Goal: Transaction & Acquisition: Purchase product/service

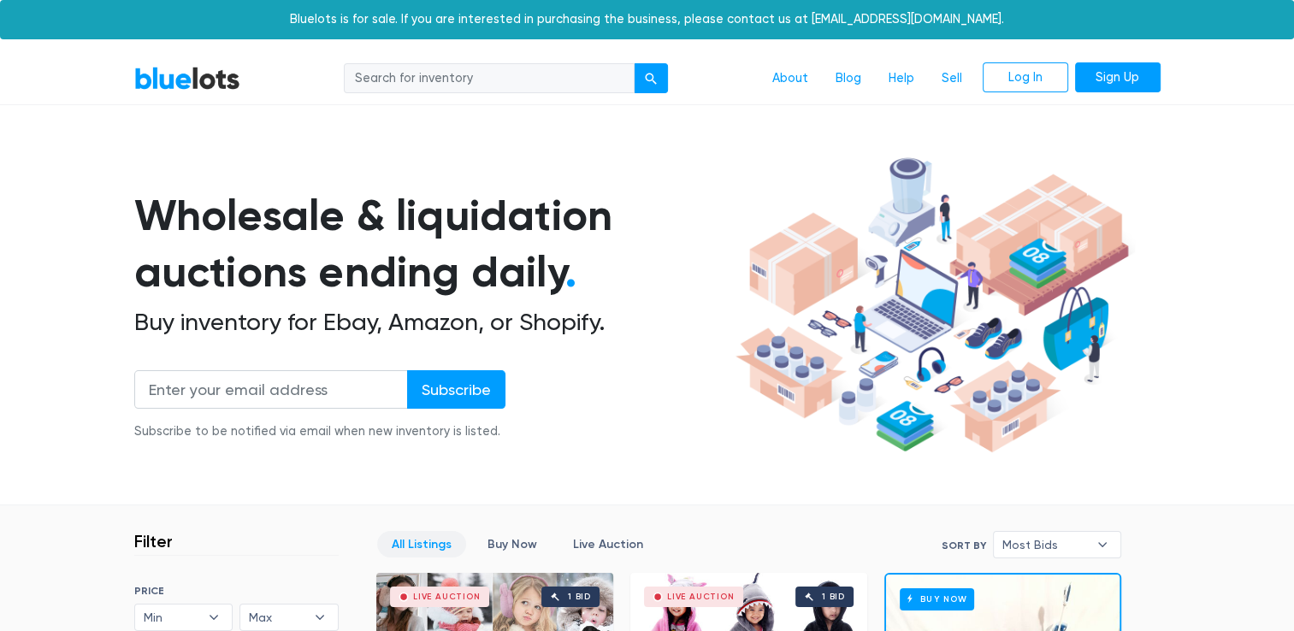
click at [443, 82] on input "search" at bounding box center [489, 78] width 291 height 31
type input "iphone 13"
click at [634, 63] on button "submit" at bounding box center [651, 78] width 34 height 31
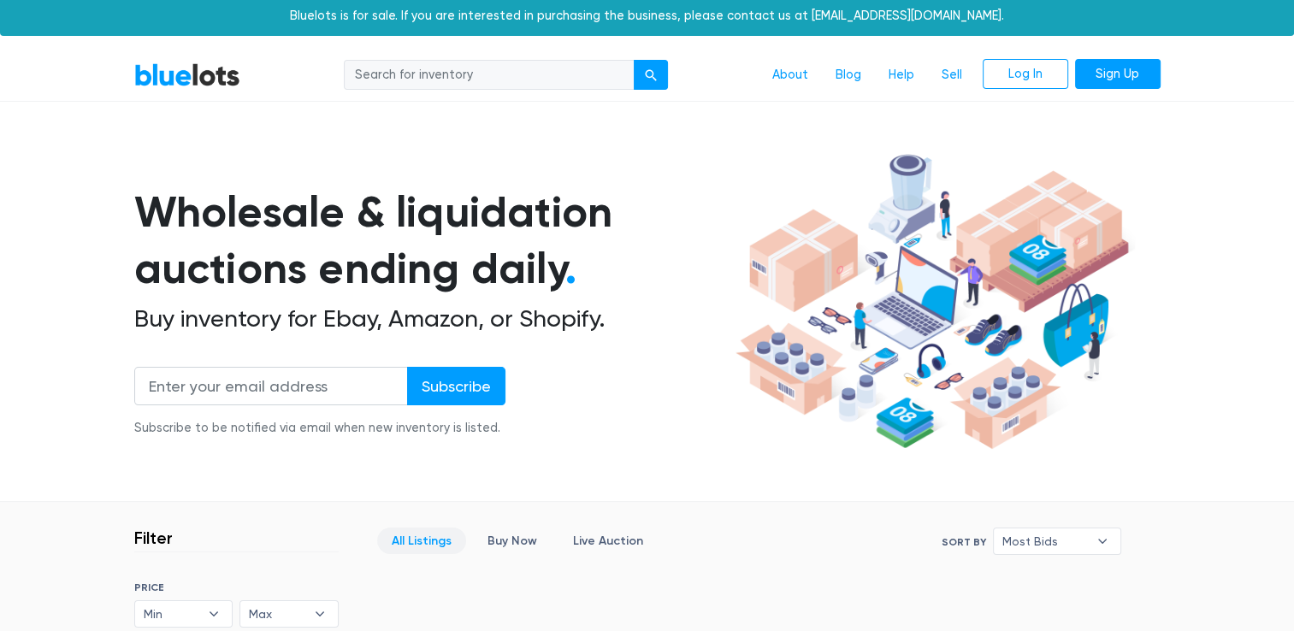
scroll to position [2, 0]
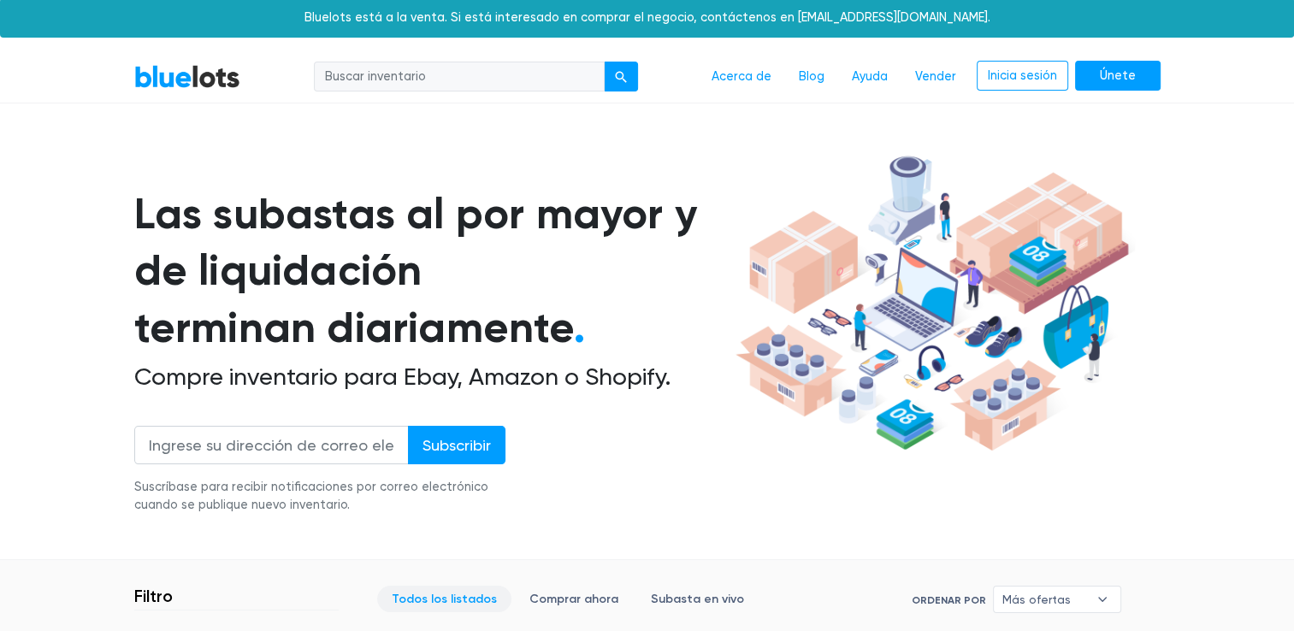
click at [376, 75] on input "search" at bounding box center [459, 77] width 291 height 31
type input "iphone 13"
click at [616, 67] on button "submit" at bounding box center [621, 77] width 34 height 31
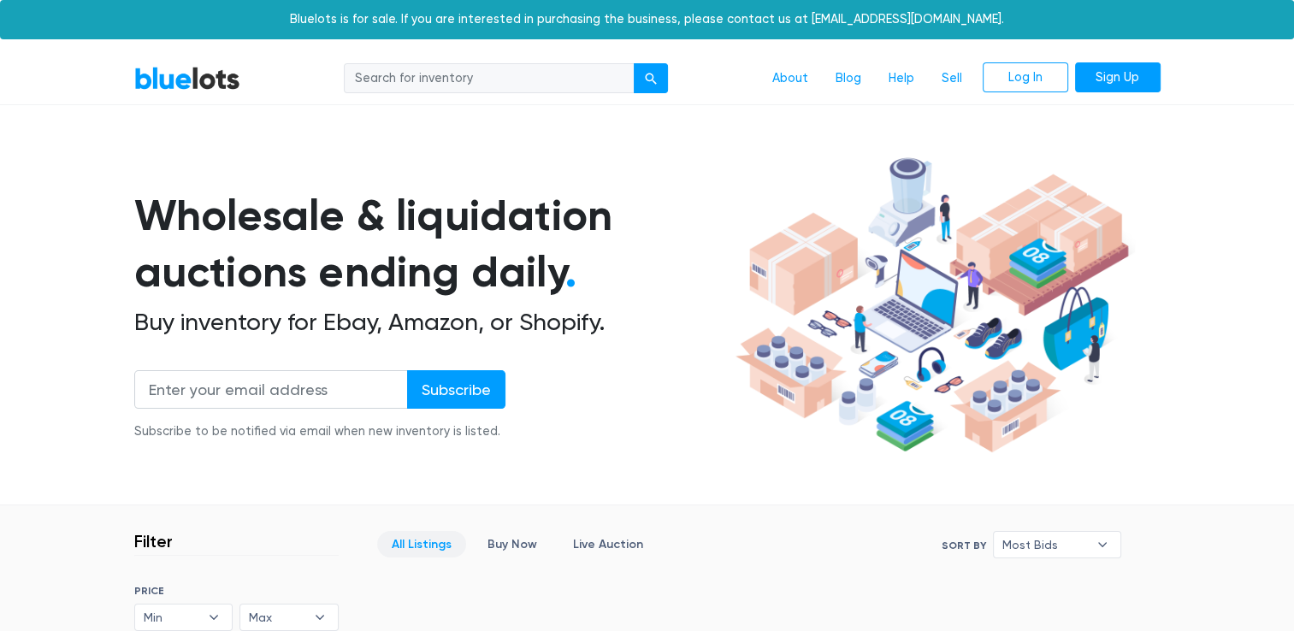
click at [38, 362] on section "Wholesale & liquidation auctions ending daily . Buy inventory for Ebay, Amazon,…" at bounding box center [647, 328] width 1294 height 357
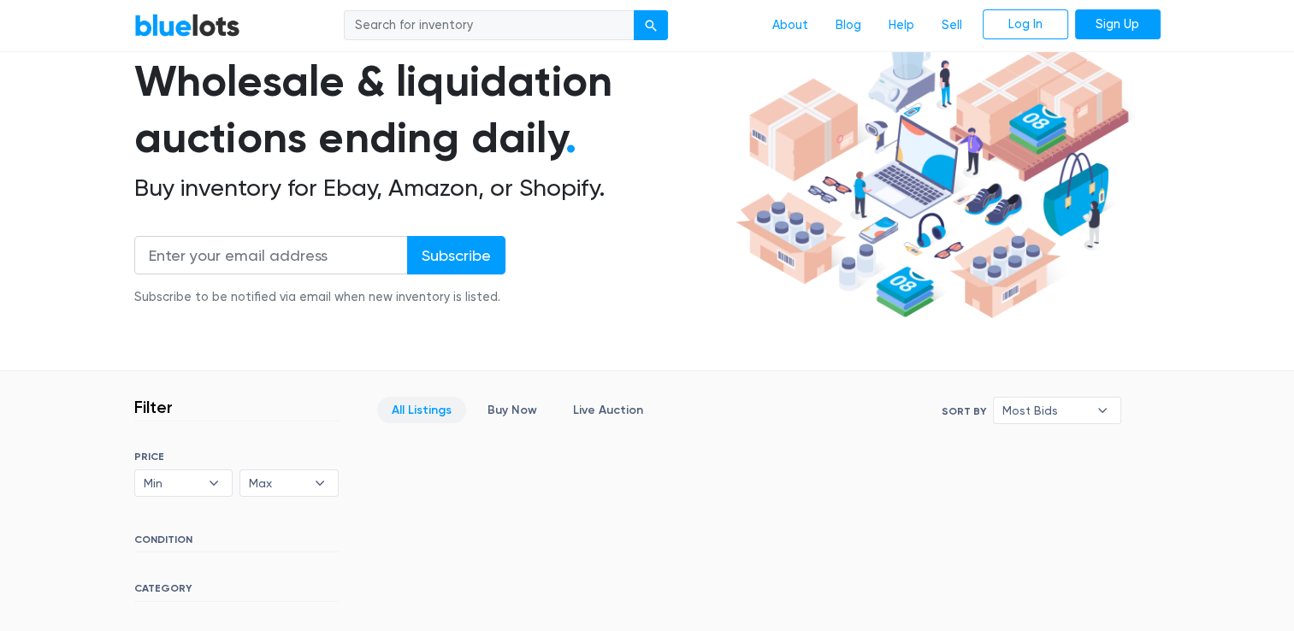
scroll to position [137, 0]
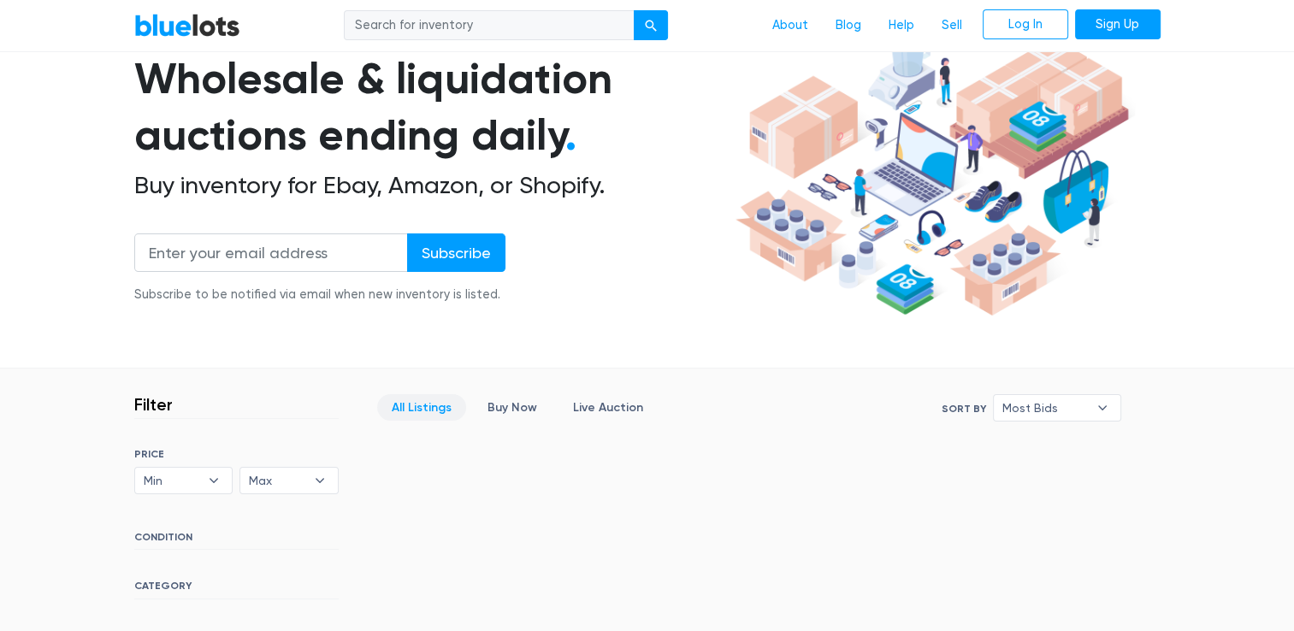
click at [67, 259] on section "Wholesale & liquidation auctions ending daily . Buy inventory for Ebay, Amazon,…" at bounding box center [647, 191] width 1294 height 357
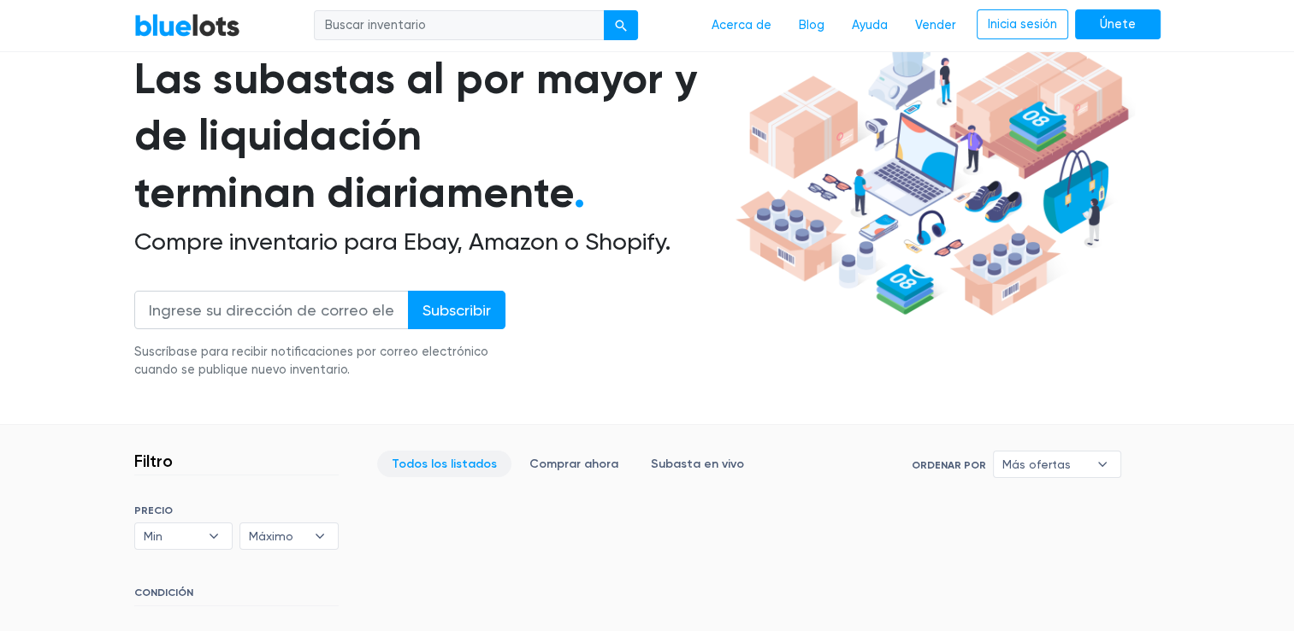
click at [75, 475] on section "Filtro Filter & Sort SORT BY Most Bids Ending Soonest Newly Listed Lowest Price…" at bounding box center [647, 626] width 1294 height 402
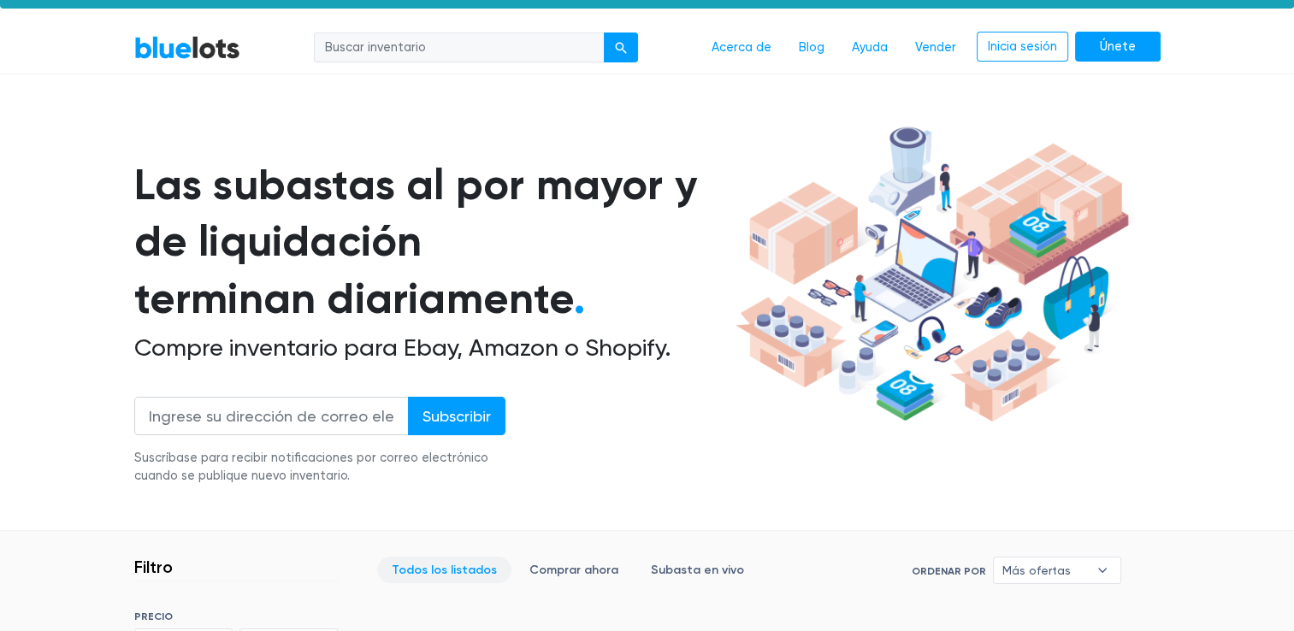
scroll to position [28, 0]
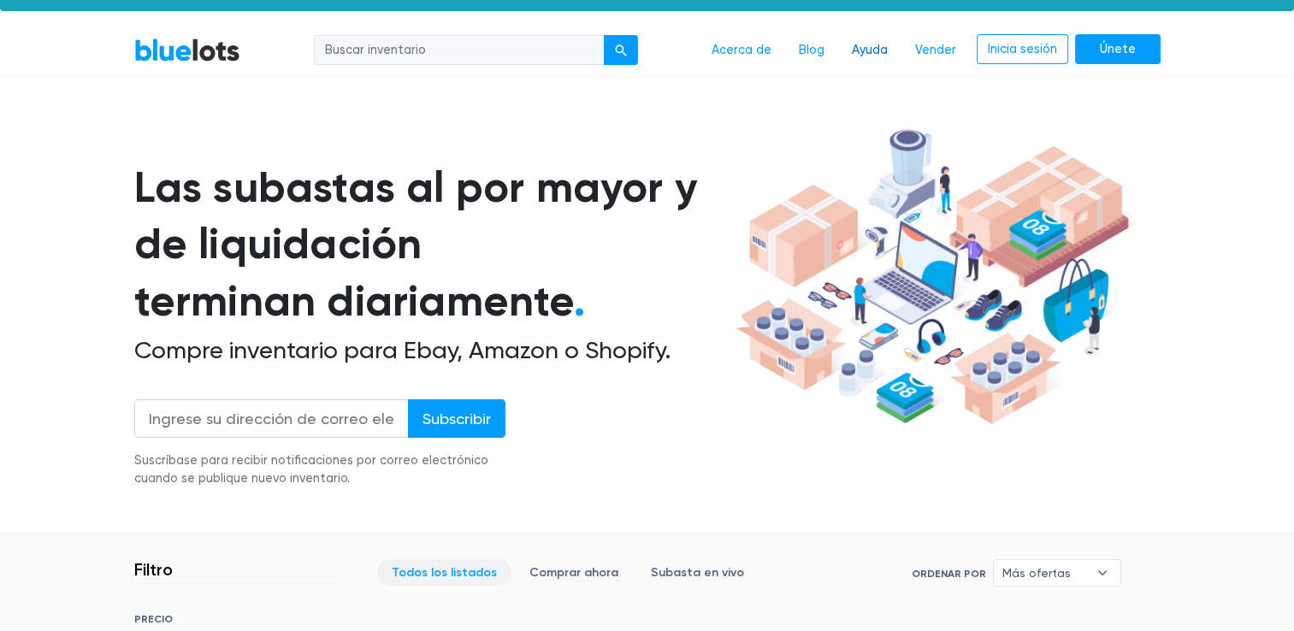
click at [876, 45] on link "Ayuda" at bounding box center [869, 50] width 63 height 32
click at [1213, 80] on div "Lotes azules Acerca de Blog Ayuda Vender Inicia sesión Únete Las subastas al po…" at bounding box center [647, 629] width 1294 height 1208
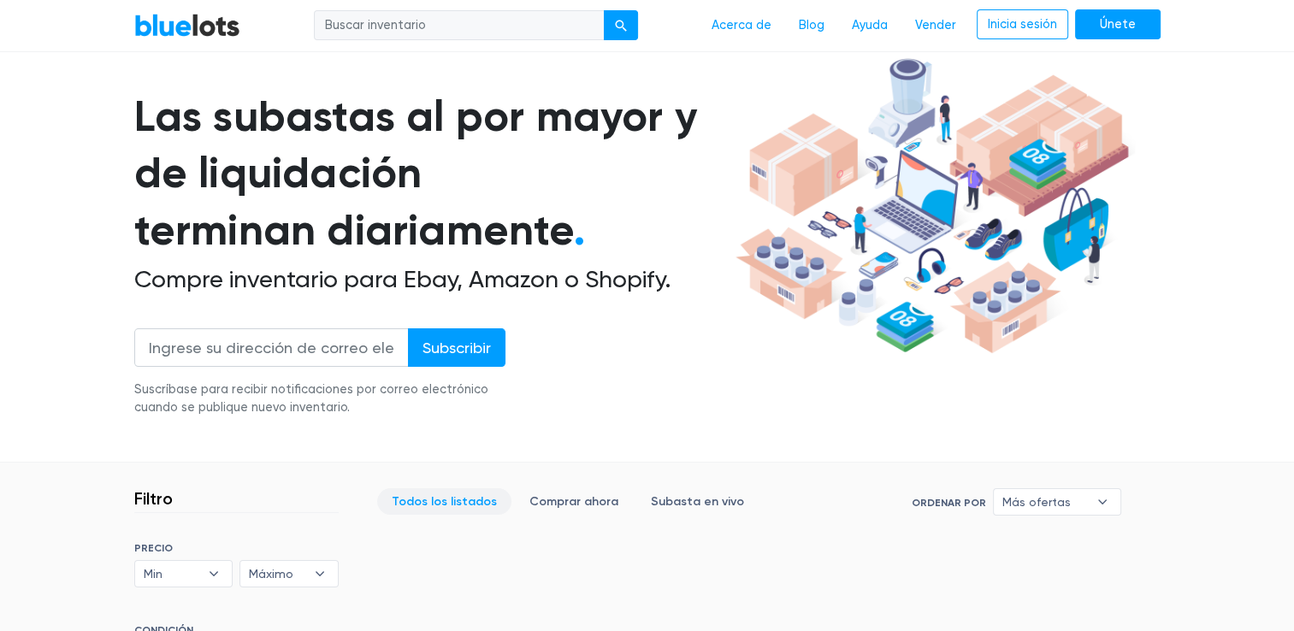
scroll to position [97, 0]
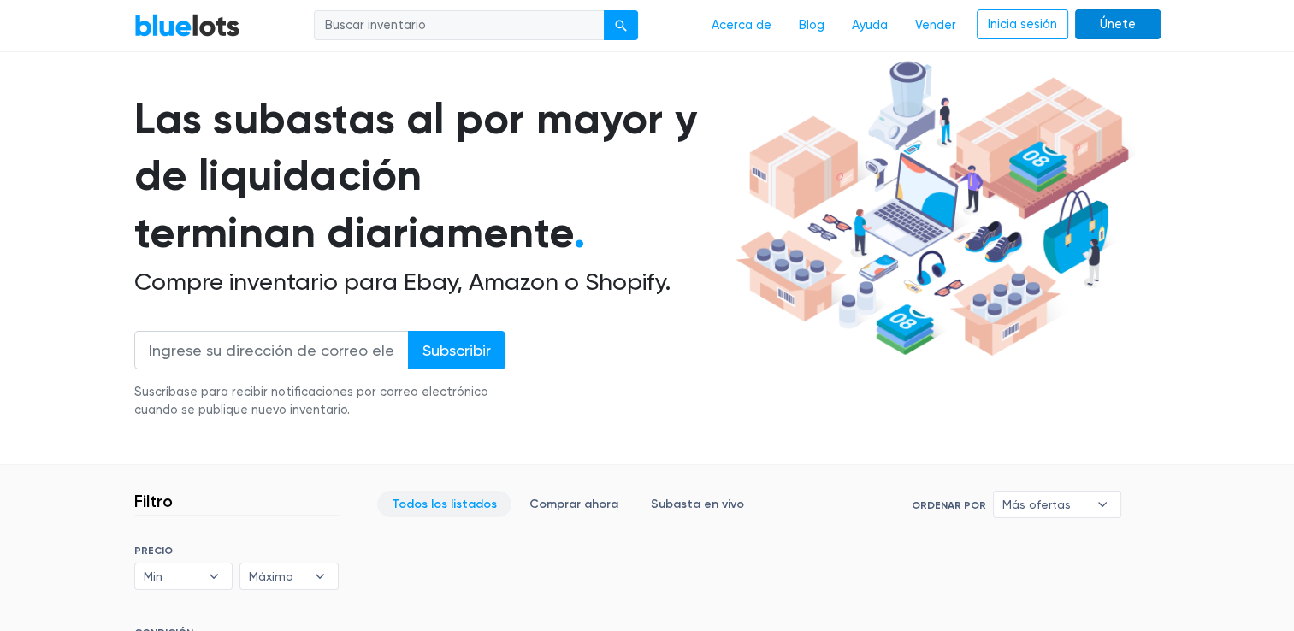
click at [1100, 28] on link "Únete" at bounding box center [1117, 24] width 85 height 31
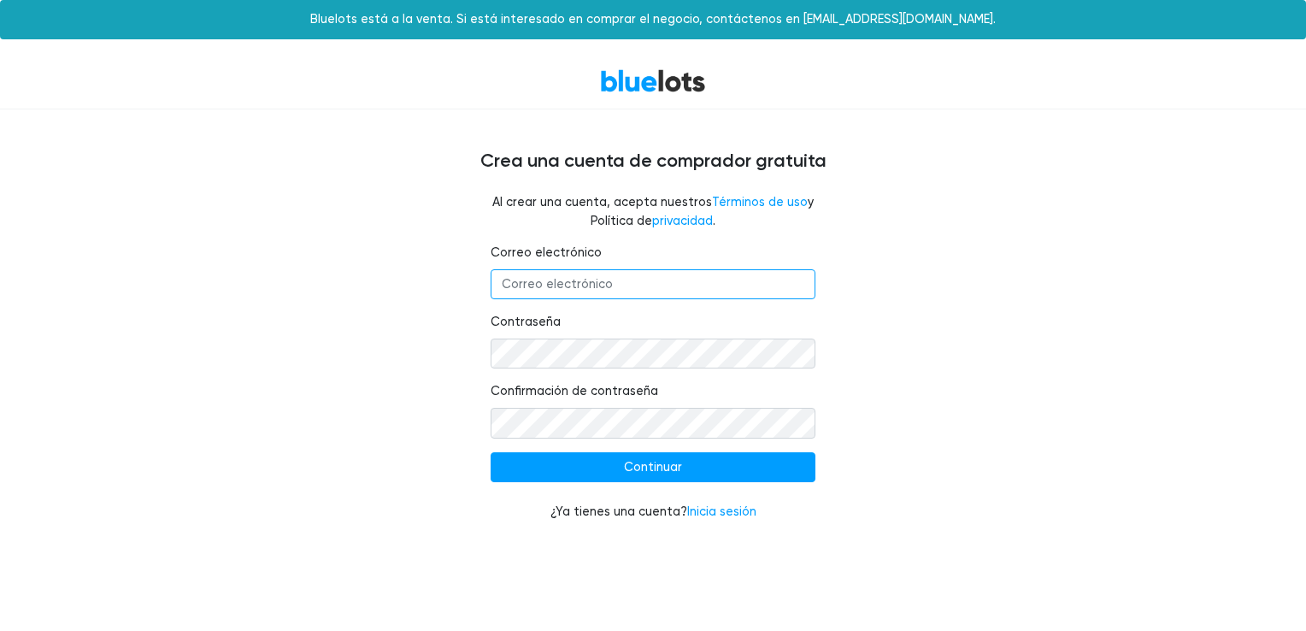
click at [685, 286] on input "Correo electrónico" at bounding box center [653, 284] width 325 height 31
type input "[PERSON_NAME][EMAIL_ADDRESS][DOMAIN_NAME]"
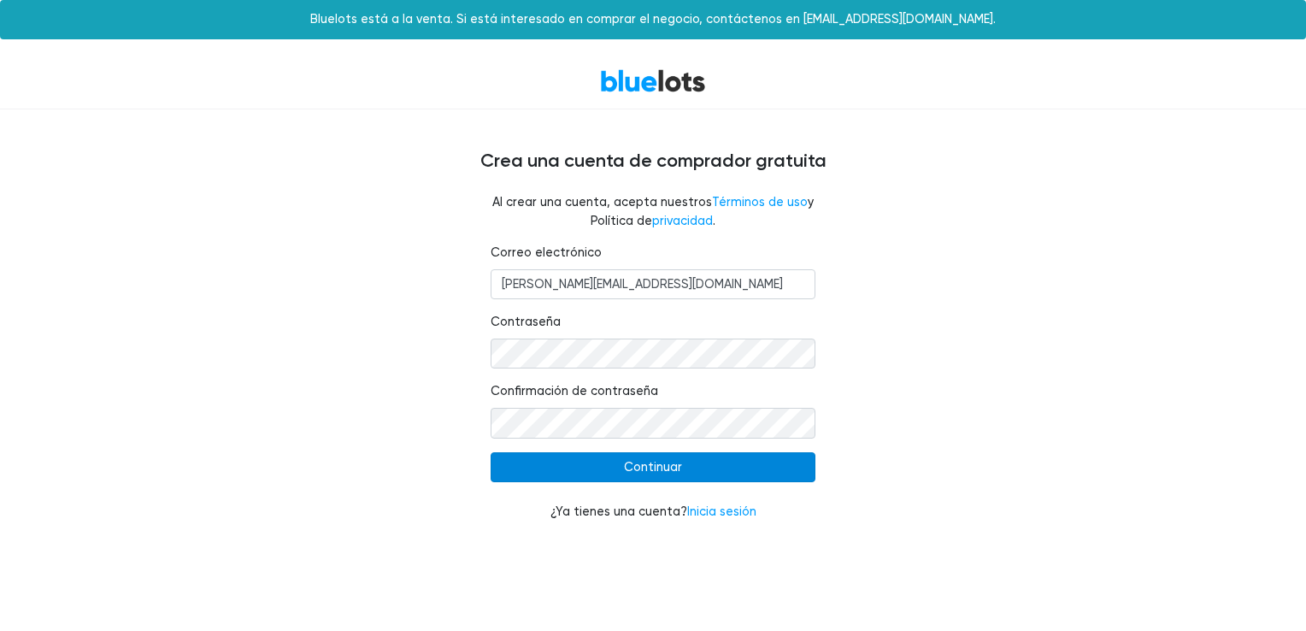
click at [674, 463] on input "Continue" at bounding box center [653, 467] width 325 height 31
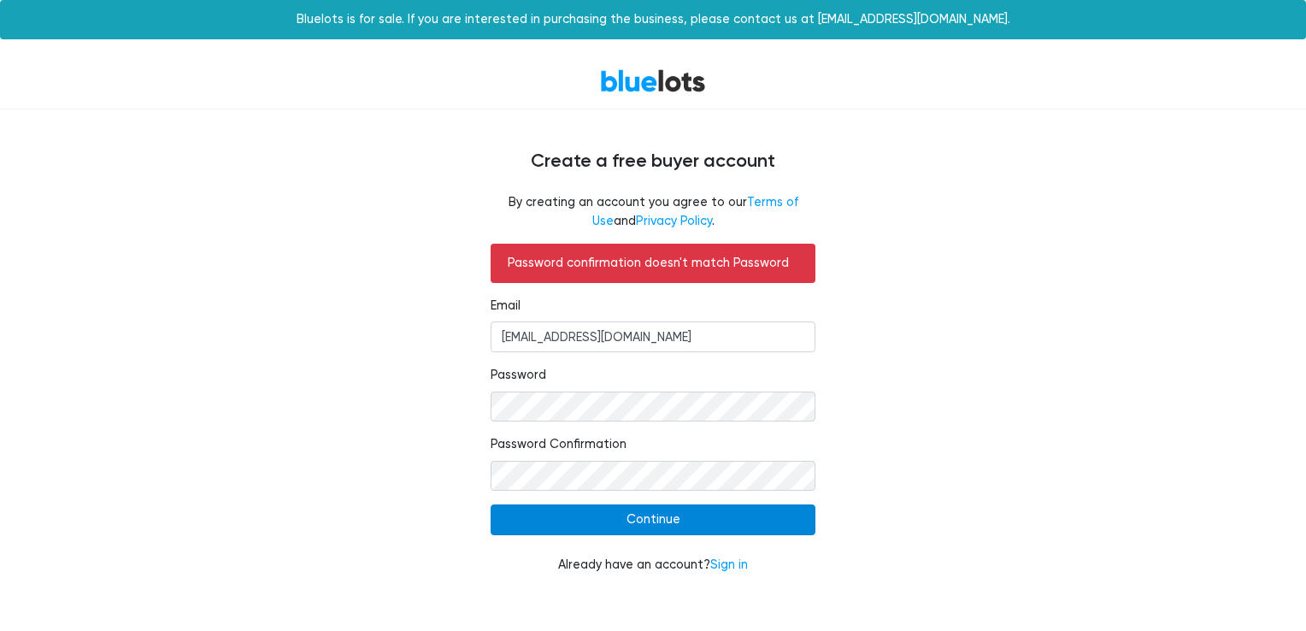
click at [757, 508] on input "Continue" at bounding box center [653, 519] width 325 height 31
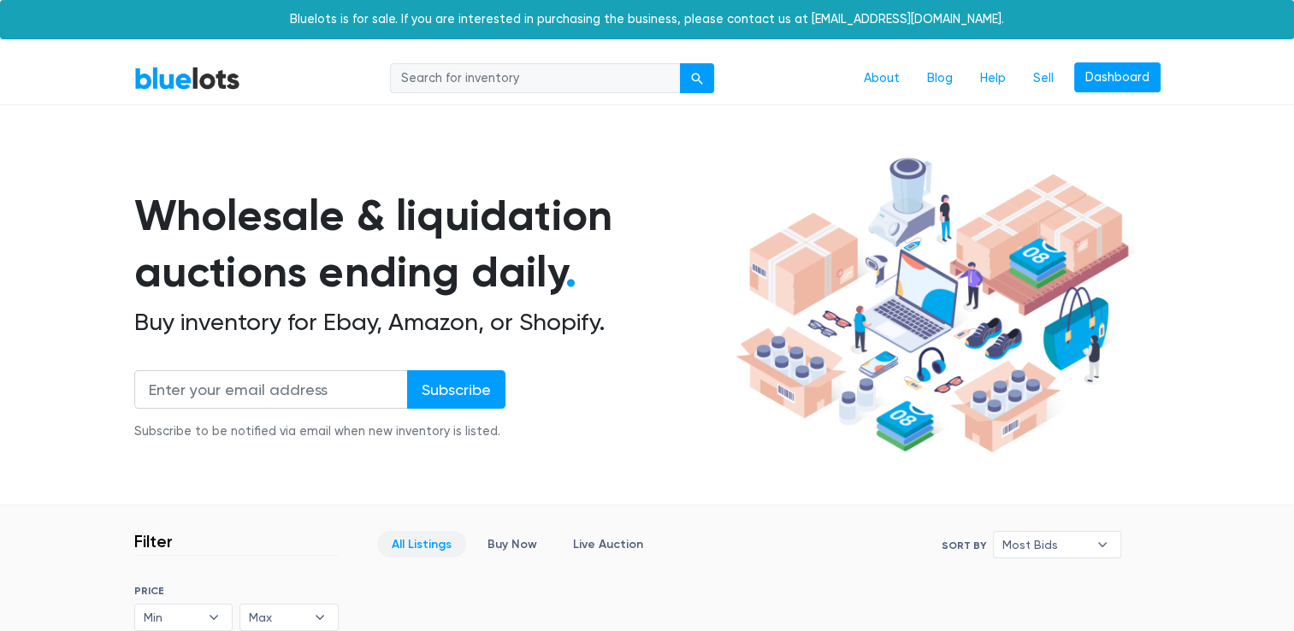
click at [1249, 315] on section "Wholesale & liquidation auctions ending daily . Buy inventory for Ebay, Amazon,…" at bounding box center [647, 328] width 1294 height 357
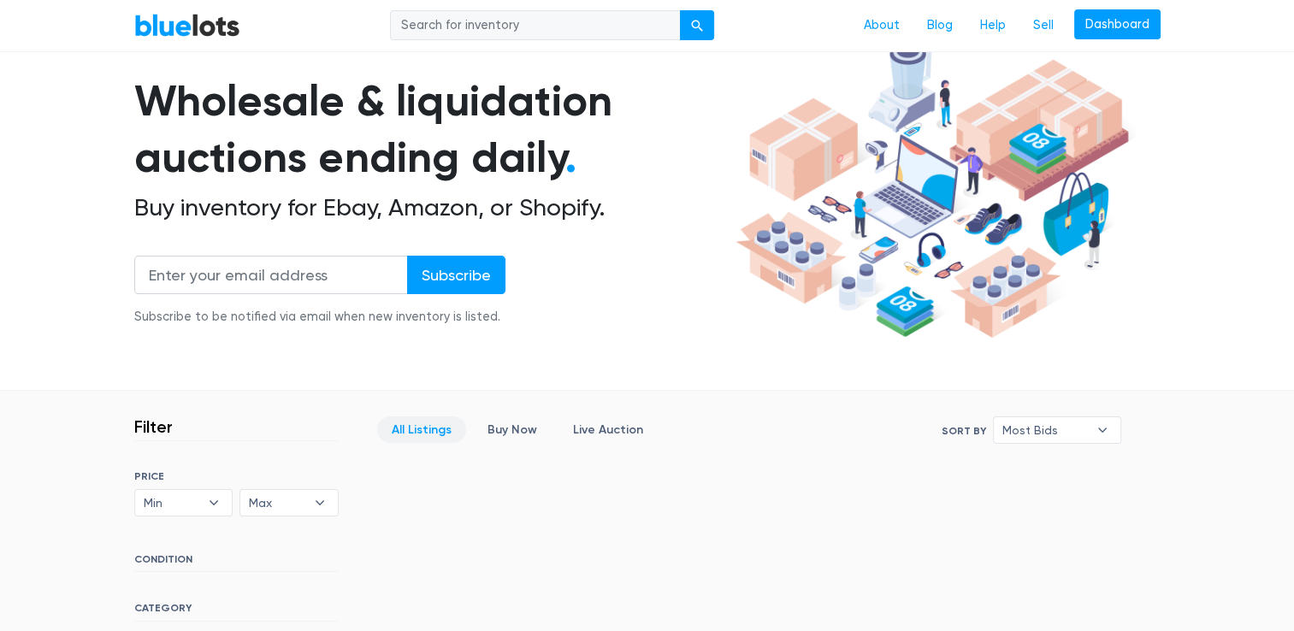
scroll to position [137, 0]
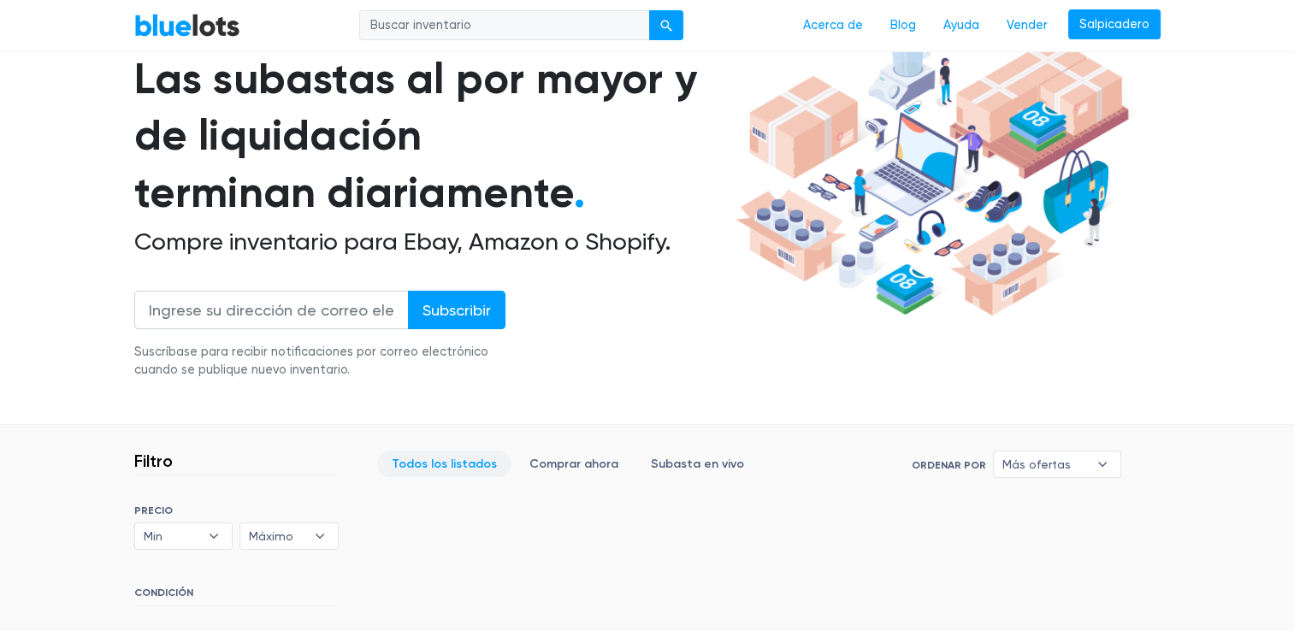
click at [68, 245] on section "Las subastas al por mayor y de liquidación terminan diariamente . Compre invent…" at bounding box center [647, 219] width 1294 height 412
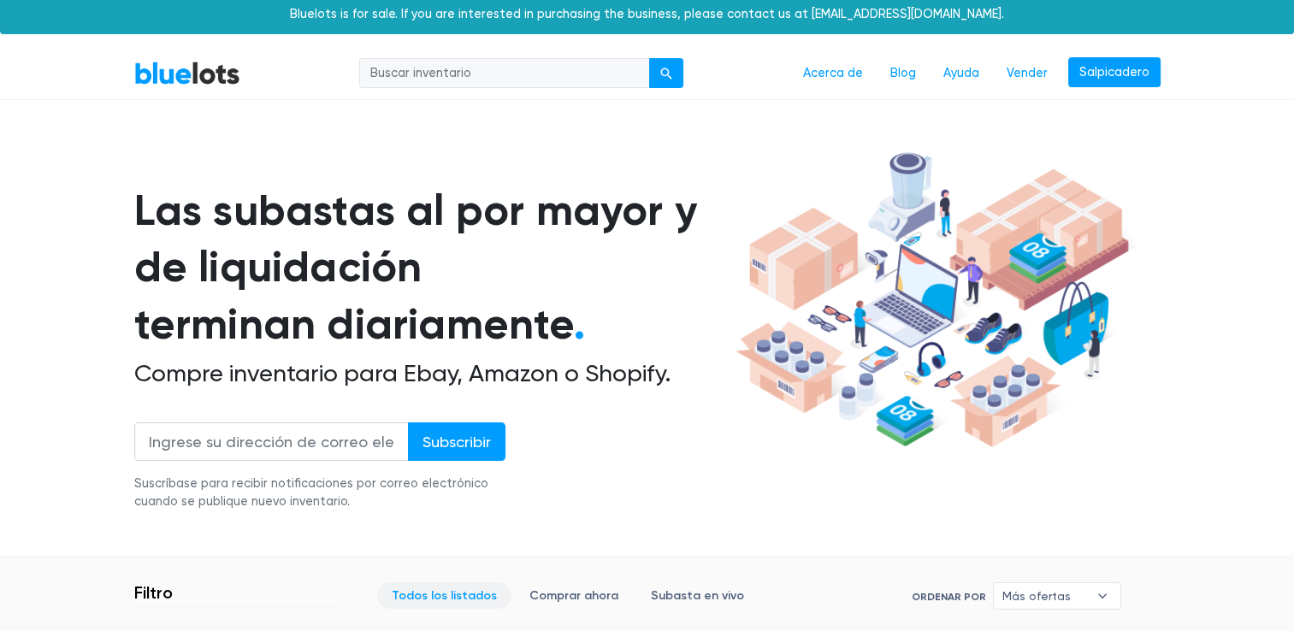
scroll to position [0, 0]
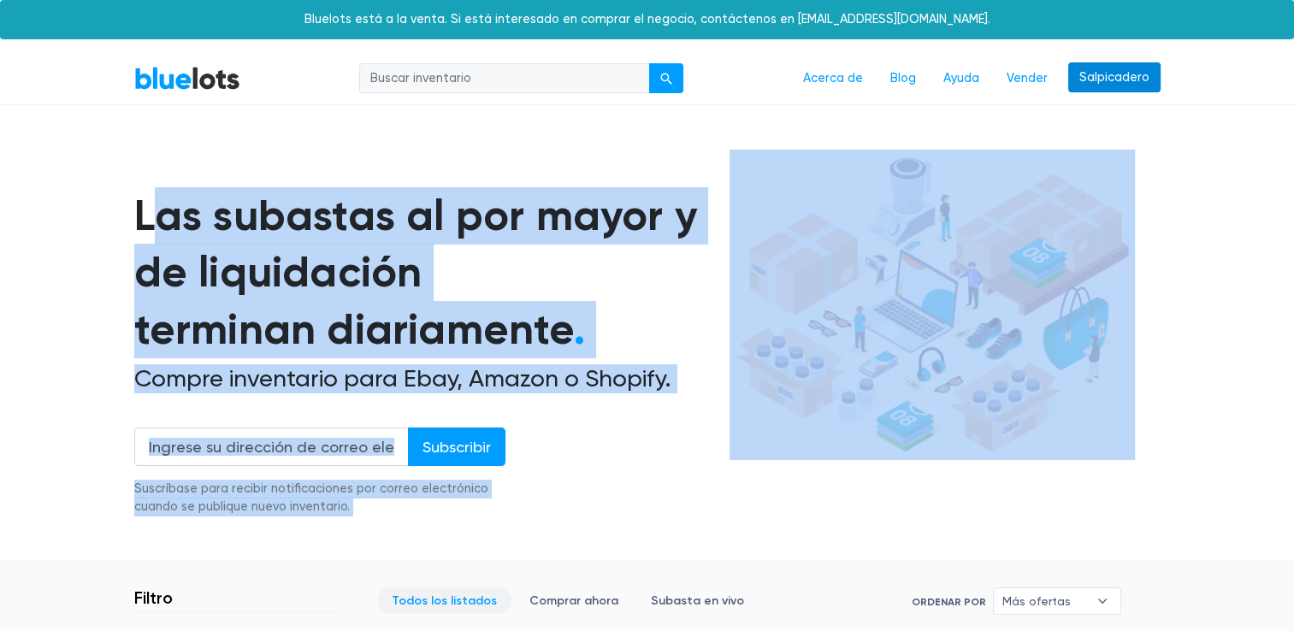
drag, startPoint x: 1149, startPoint y: 152, endPoint x: 1116, endPoint y: 85, distance: 74.6
click at [1116, 85] on link "Salpicadero" at bounding box center [1114, 77] width 92 height 31
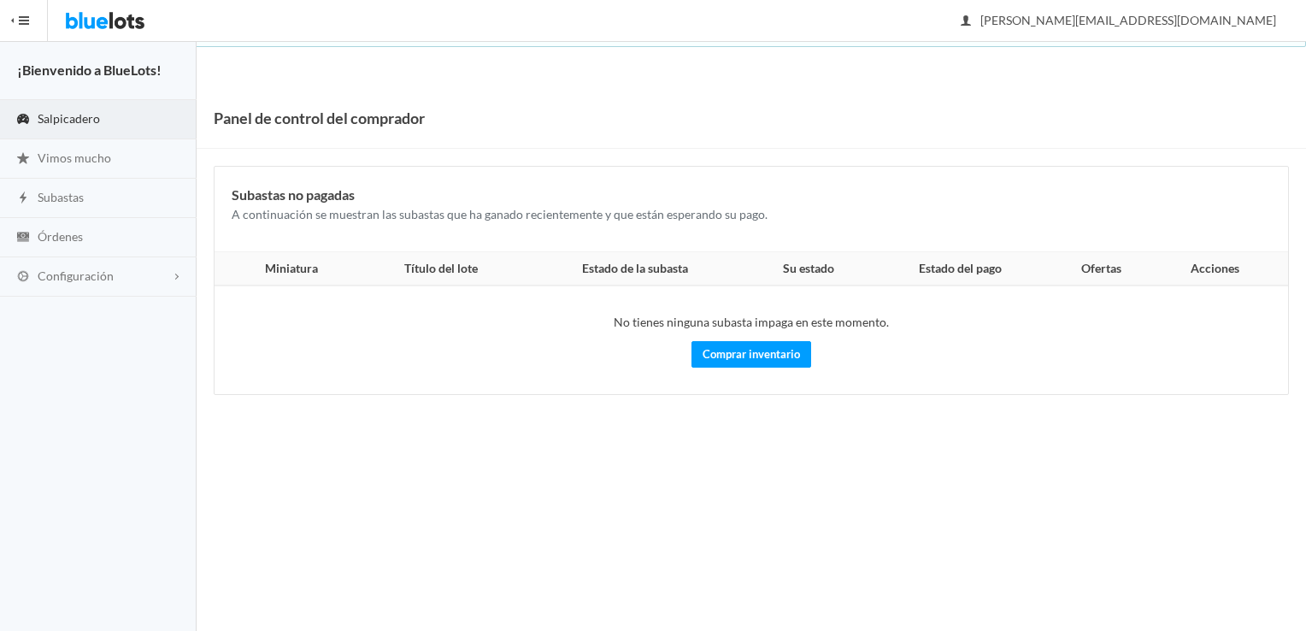
click at [21, 21] on span "button" at bounding box center [24, 21] width 10 height 2
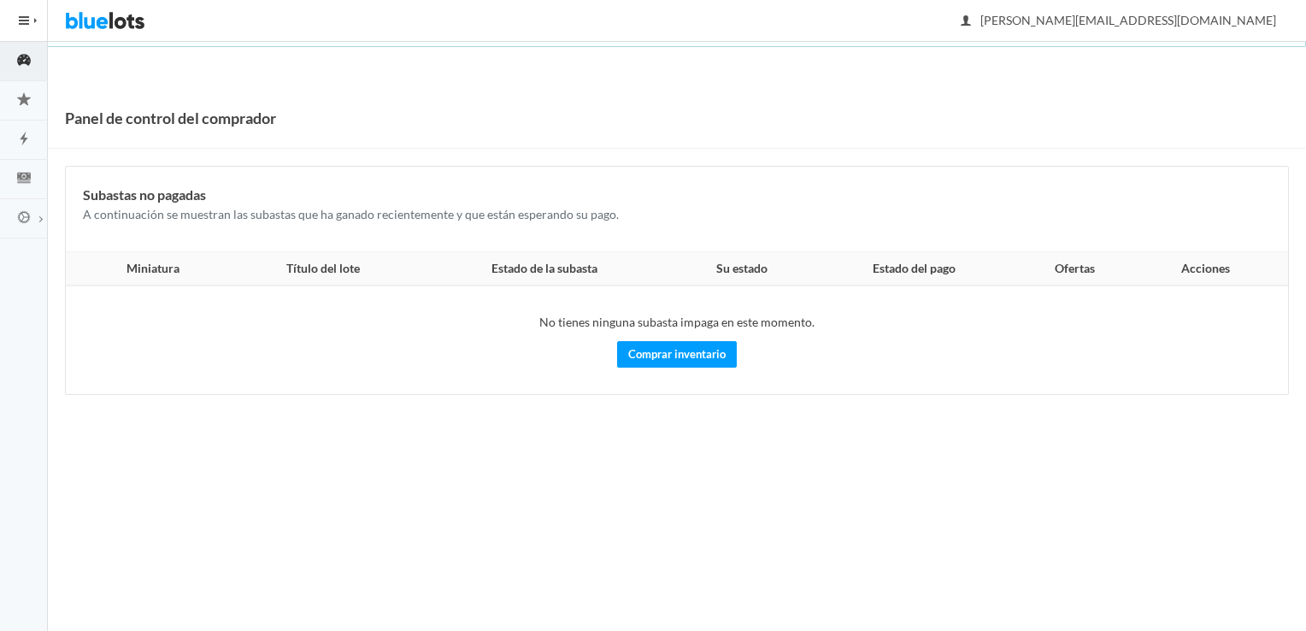
click at [21, 21] on span "button" at bounding box center [24, 21] width 10 height 2
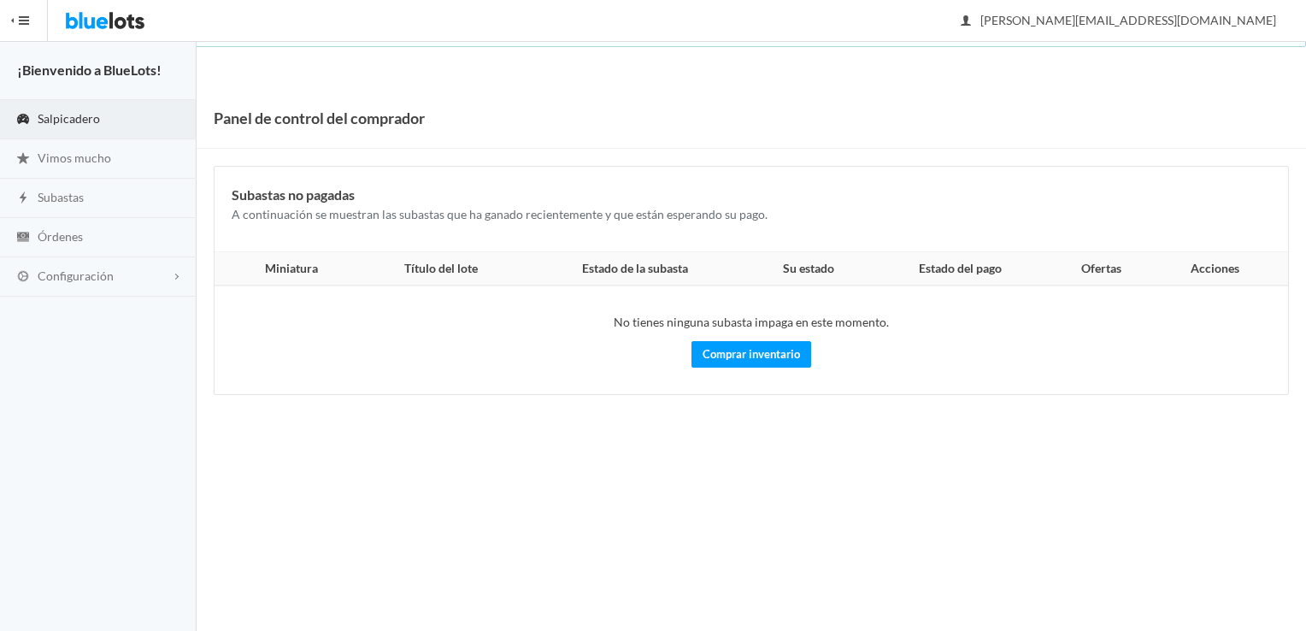
click at [21, 21] on span "button" at bounding box center [24, 21] width 10 height 2
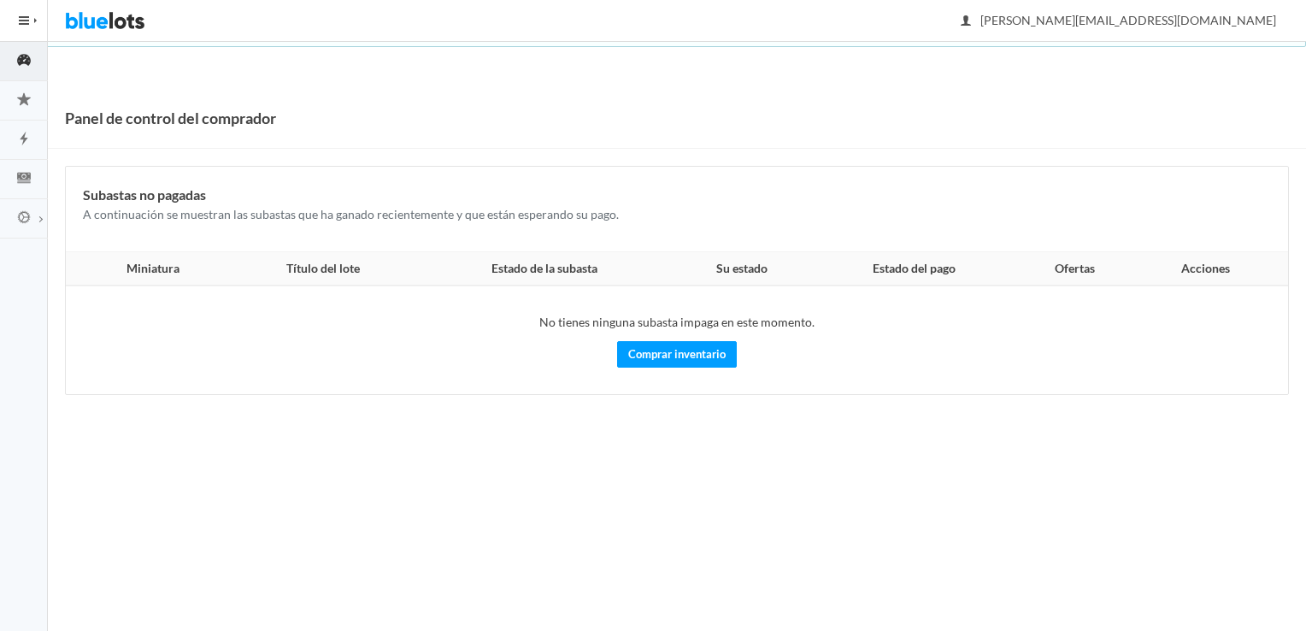
click at [85, 26] on img at bounding box center [105, 20] width 80 height 41
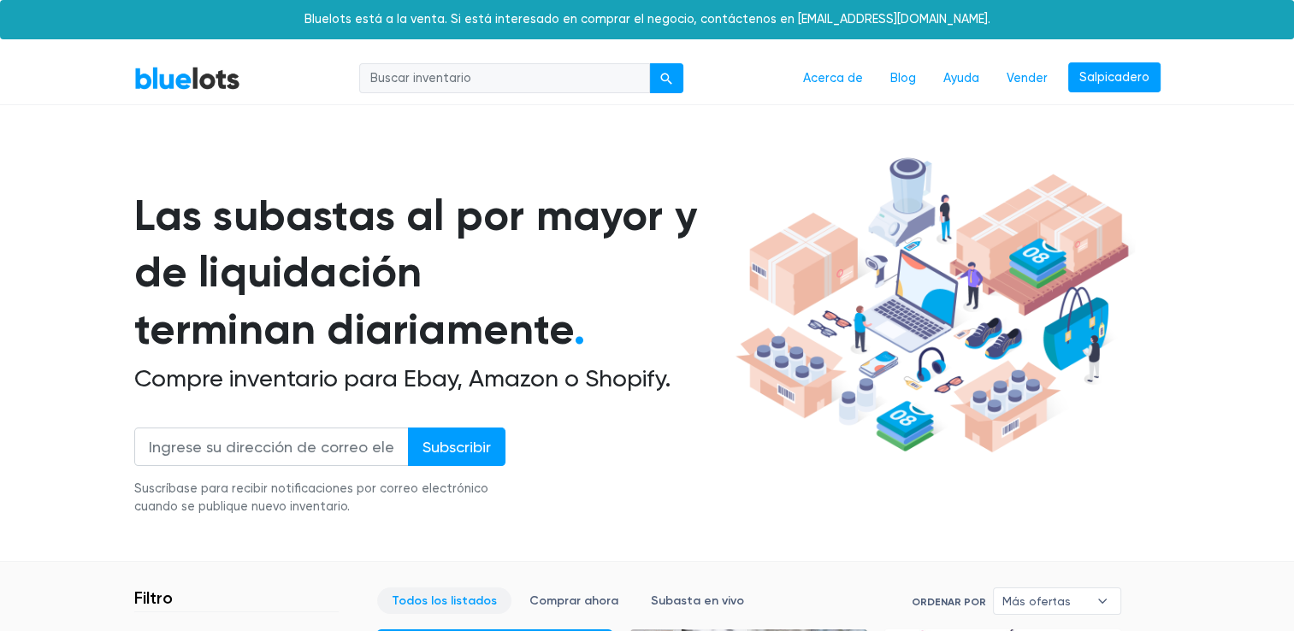
click at [458, 85] on input "search" at bounding box center [504, 78] width 291 height 31
type input "iphone 13"
click at [649, 63] on button "submit" at bounding box center [666, 78] width 34 height 31
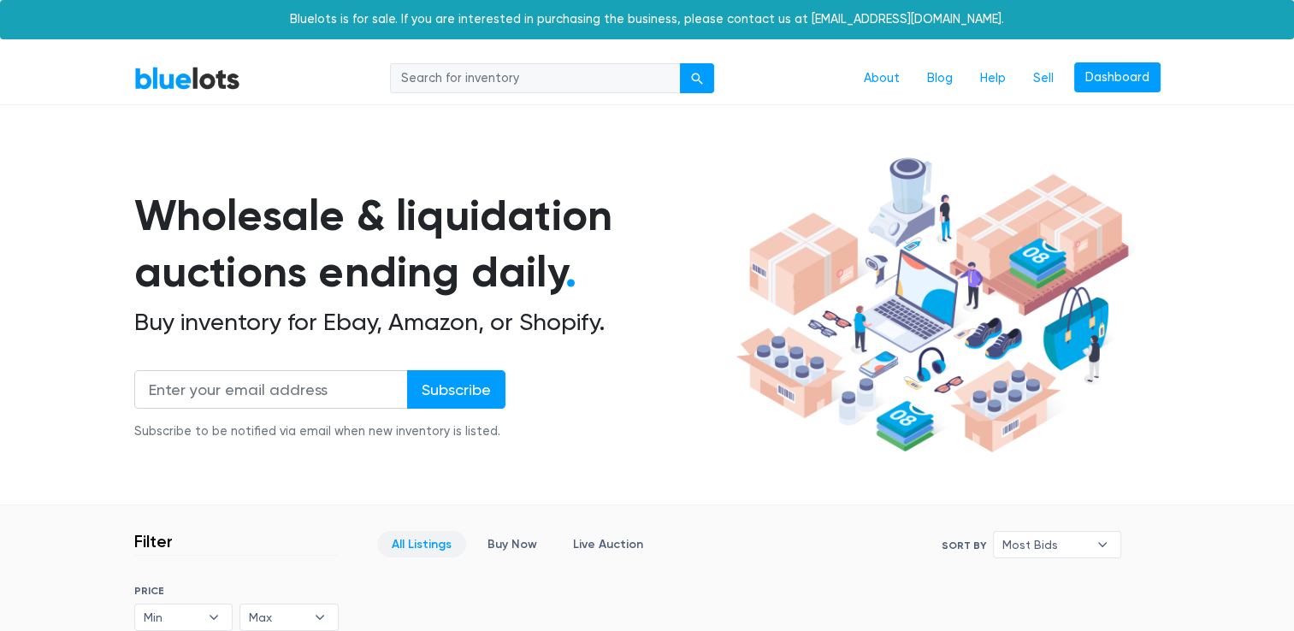
click at [82, 427] on section "Wholesale & liquidation auctions ending daily . Buy inventory for Ebay, Amazon,…" at bounding box center [647, 328] width 1294 height 357
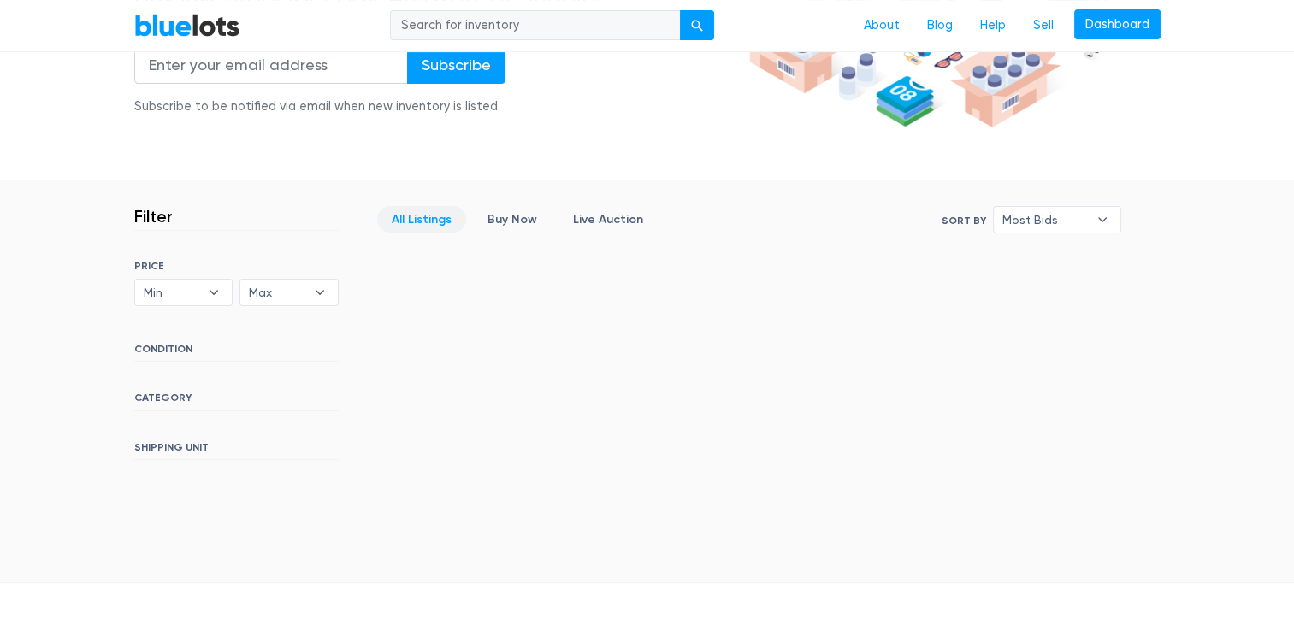
scroll to position [342, 0]
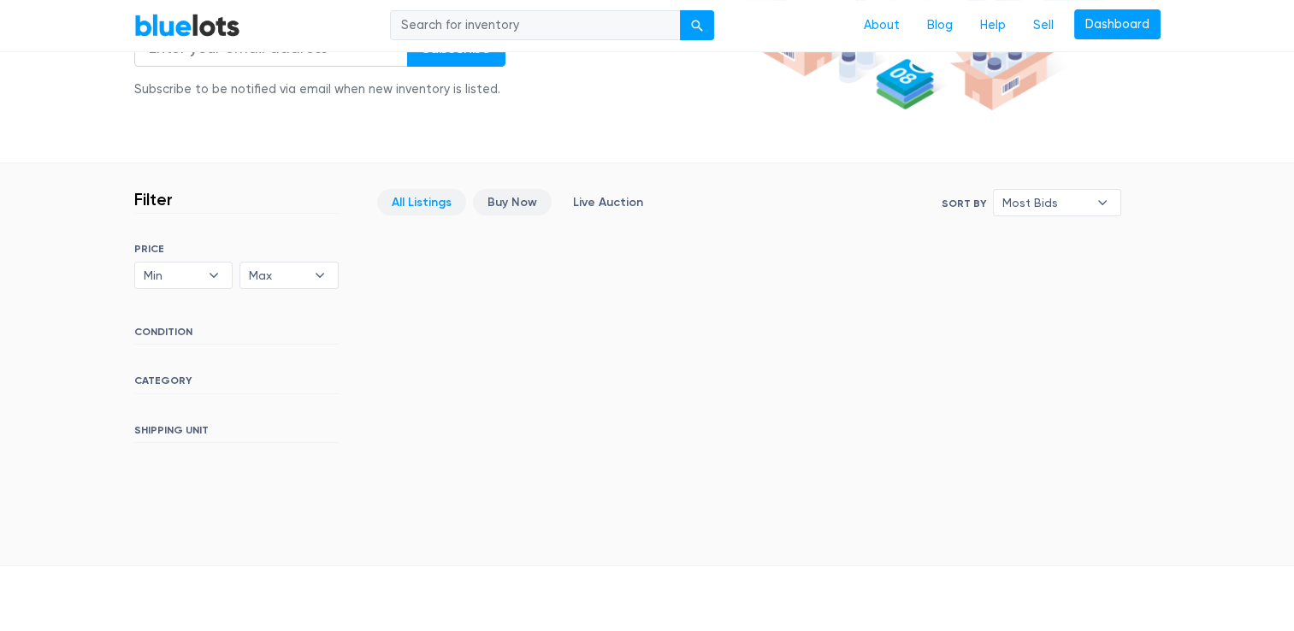
click at [505, 203] on link "Buy Now" at bounding box center [512, 202] width 79 height 27
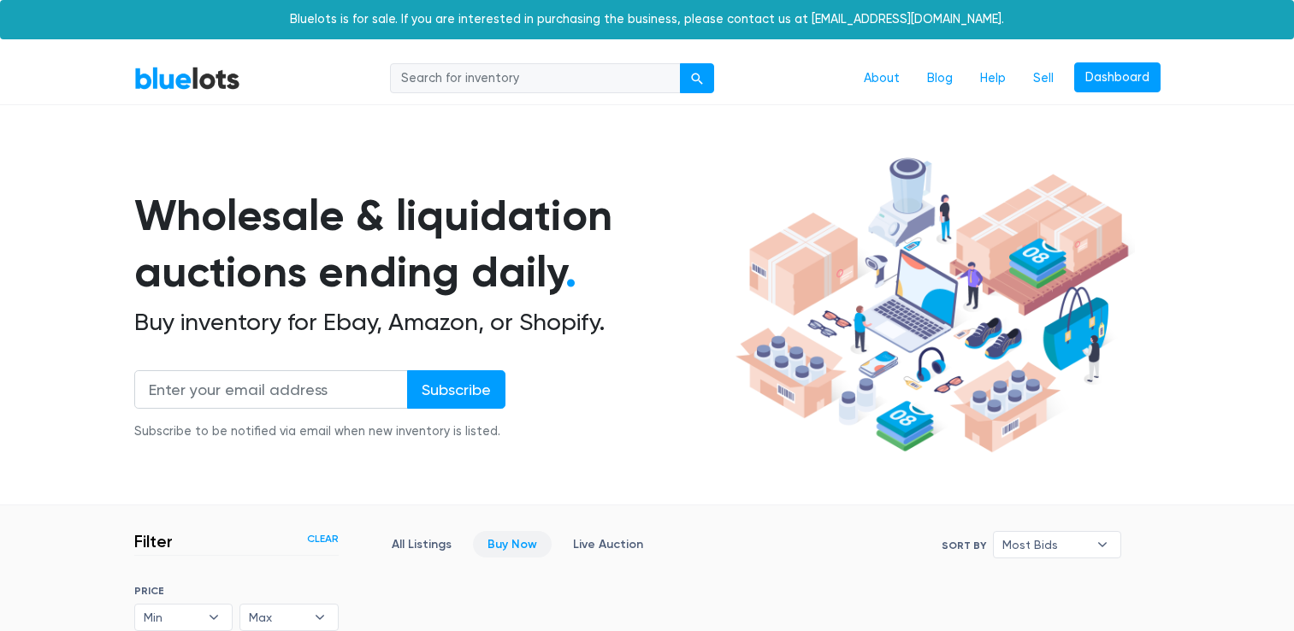
scroll to position [460, 0]
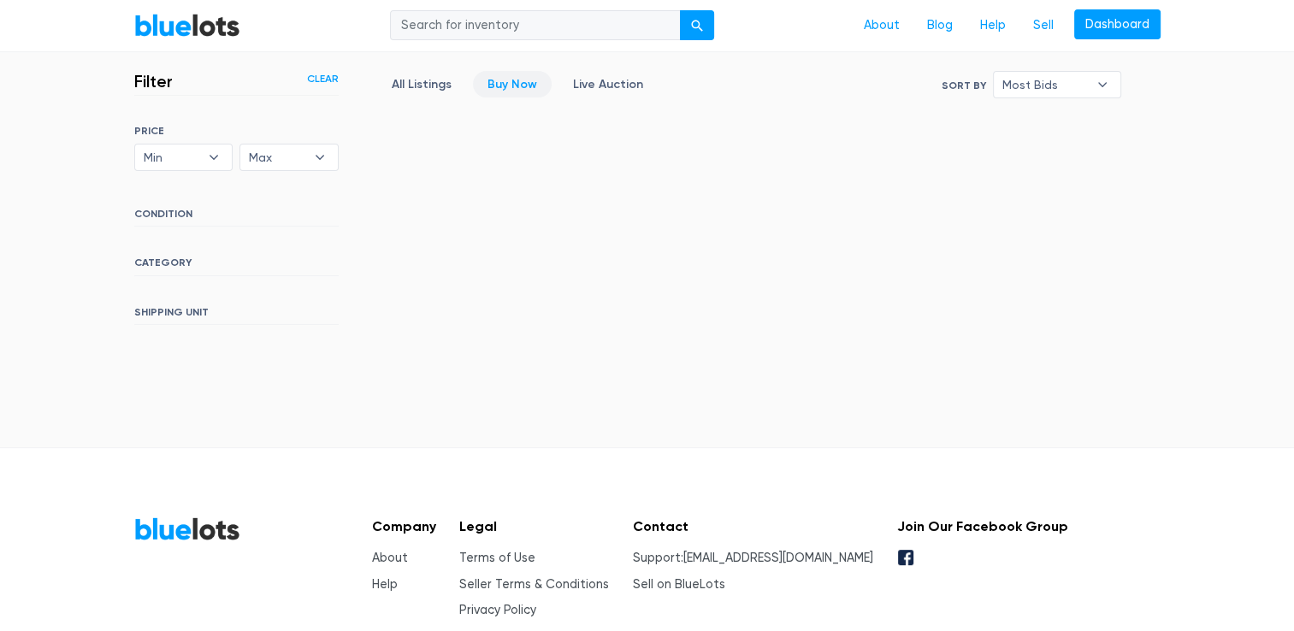
click at [178, 410] on section "Filter Filter & Sort Clear SORT BY Most Bids Ending Soonest Newly Listed Lowest…" at bounding box center [647, 246] width 1294 height 402
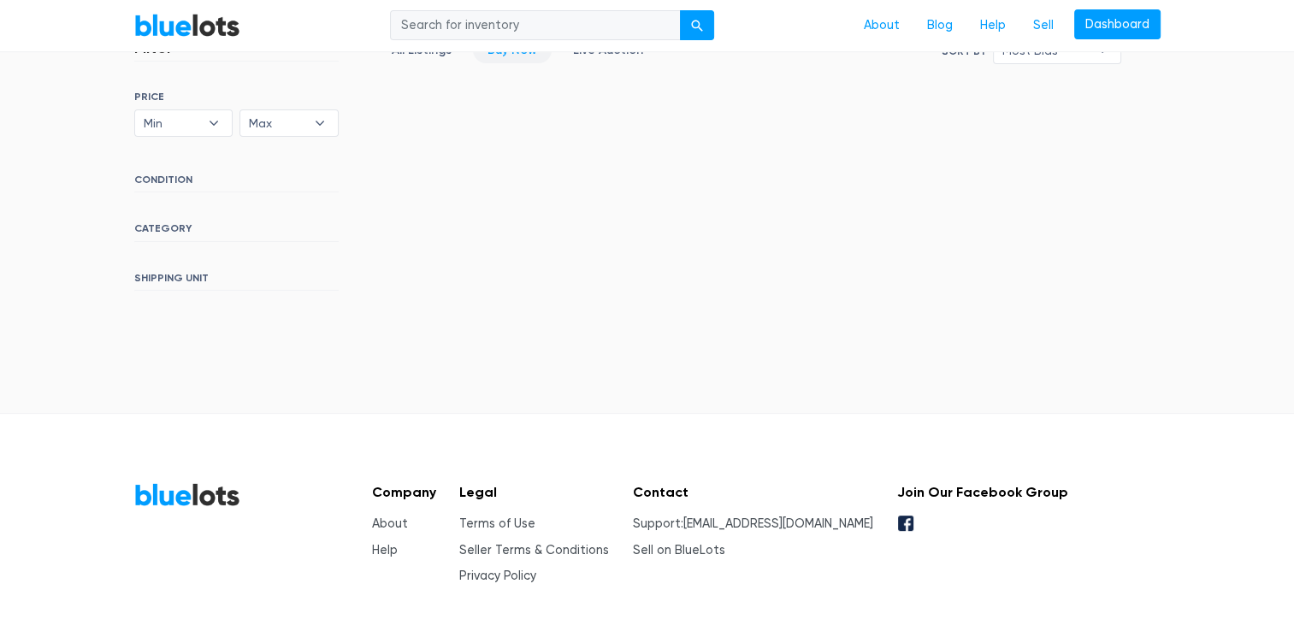
scroll to position [554, 0]
